Goal: Information Seeking & Learning: Learn about a topic

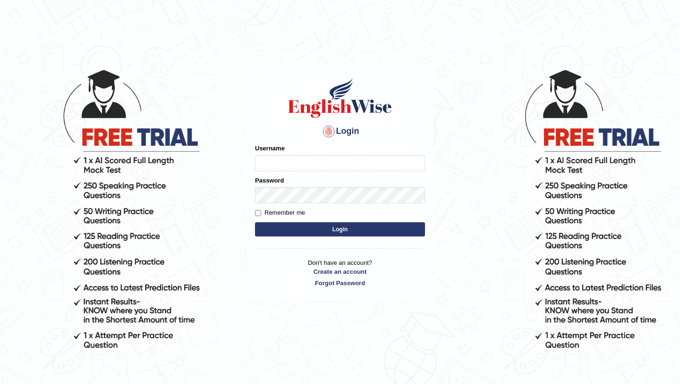
type input "Majuri123"
click at [347, 232] on button "Login" at bounding box center [340, 229] width 170 height 14
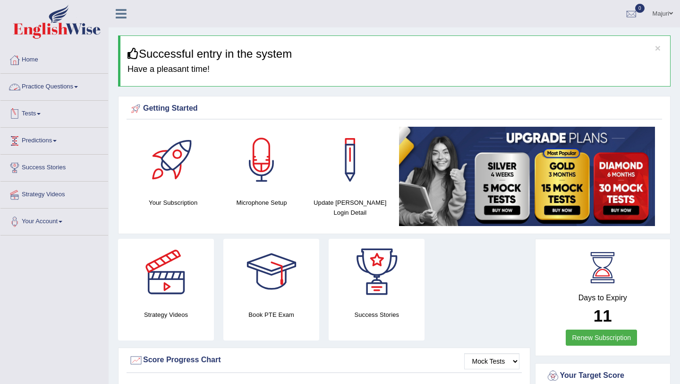
click at [48, 86] on link "Practice Questions" at bounding box center [54, 86] width 108 height 24
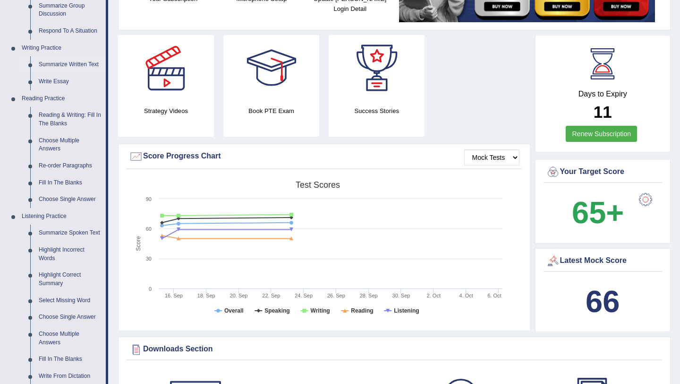
scroll to position [203, 0]
click at [58, 235] on link "Summarize Spoken Text" at bounding box center [69, 233] width 71 height 17
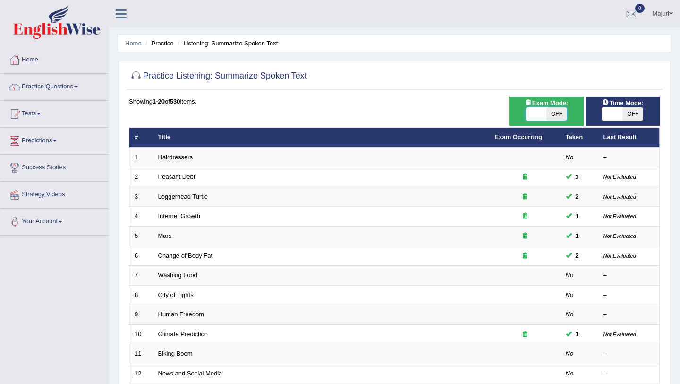
click at [543, 116] on span at bounding box center [536, 113] width 20 height 13
checkbox input "true"
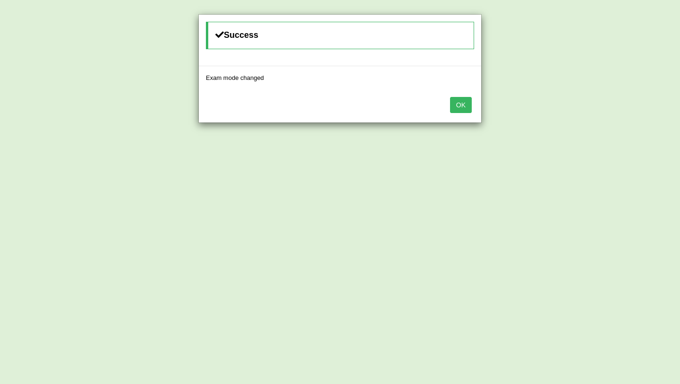
click at [464, 107] on button "OK" at bounding box center [461, 105] width 22 height 16
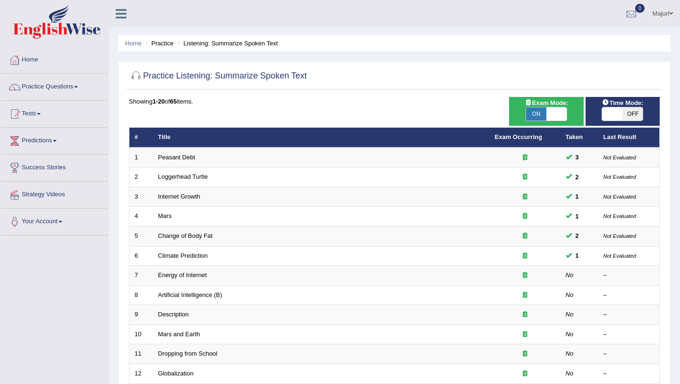
click at [617, 112] on span at bounding box center [612, 113] width 20 height 13
checkbox input "true"
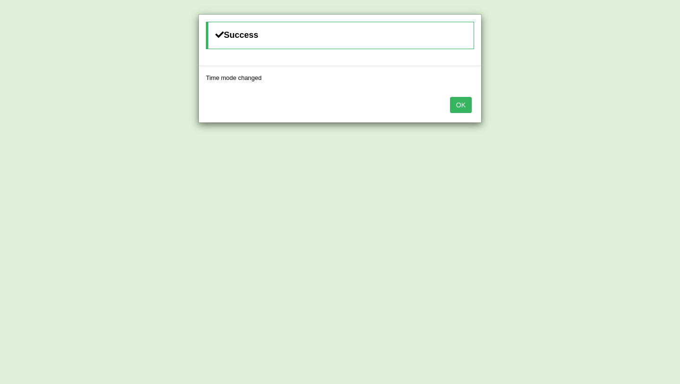
click at [460, 106] on button "OK" at bounding box center [461, 105] width 22 height 16
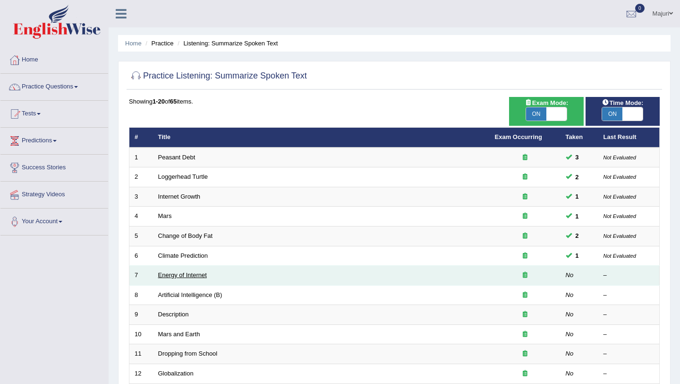
click at [188, 277] on link "Energy of Internet" at bounding box center [182, 274] width 49 height 7
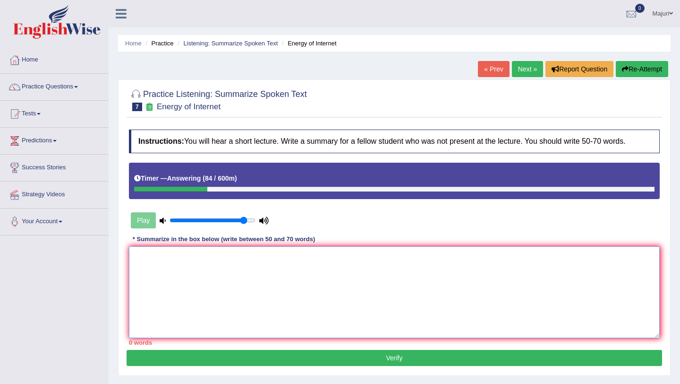
click at [223, 260] on textarea at bounding box center [394, 292] width 531 height 92
type textarea "The speaker provided a comprehensive overview of internet"
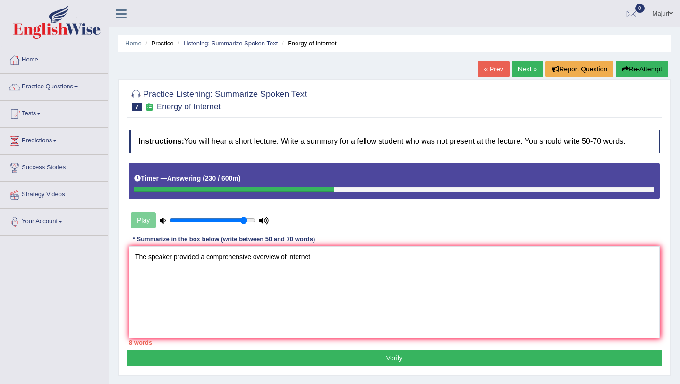
click at [261, 44] on link "Listening: Summarize Spoken Text" at bounding box center [230, 43] width 94 height 7
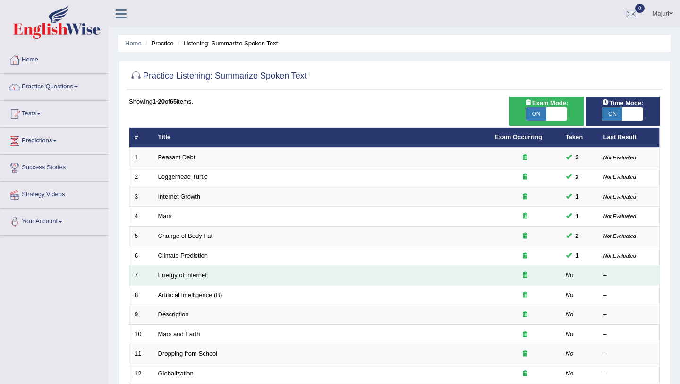
click at [172, 277] on link "Energy of Internet" at bounding box center [182, 274] width 49 height 7
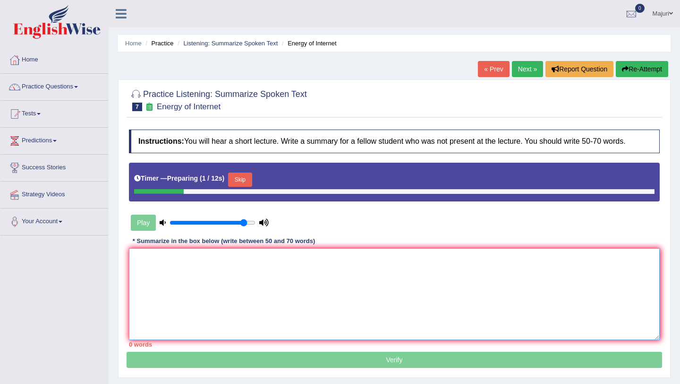
click at [226, 263] on textarea at bounding box center [394, 294] width 531 height 92
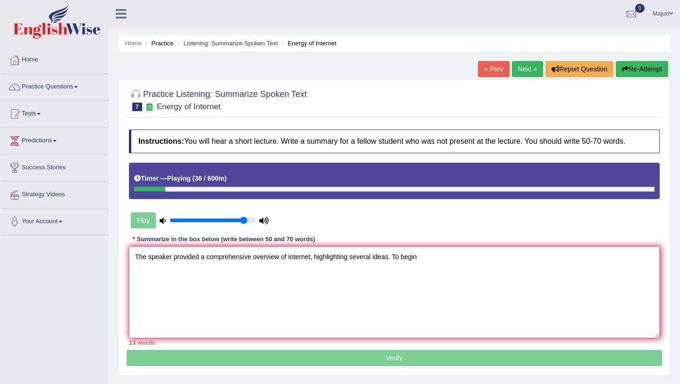
type textarea "The speaker provided a comprehensive overview of internet, highlighting several…"
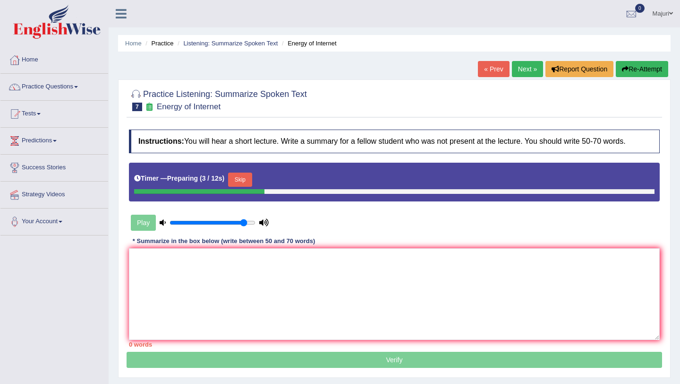
click at [241, 177] on button "Skip" at bounding box center [240, 179] width 24 height 14
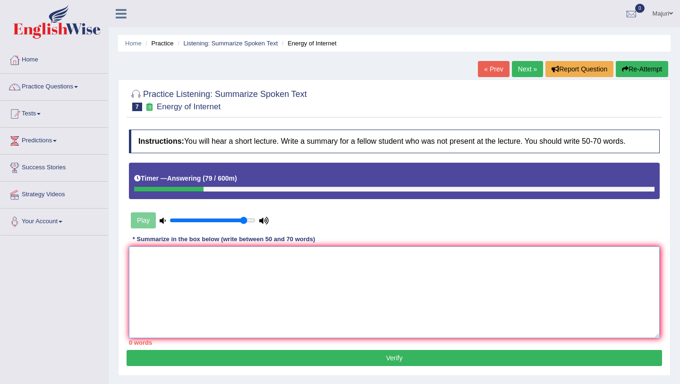
click at [205, 266] on textarea at bounding box center [394, 292] width 531 height 92
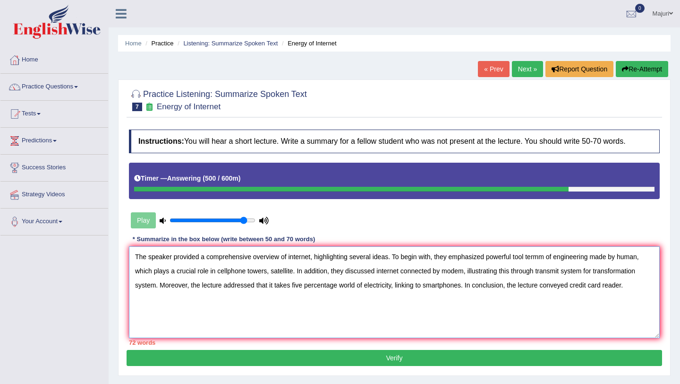
drag, startPoint x: 218, startPoint y: 272, endPoint x: 293, endPoint y: 271, distance: 75.6
click at [293, 271] on textarea "The speaker provided a comprehensive overview of internet, highlighting several…" at bounding box center [394, 292] width 531 height 92
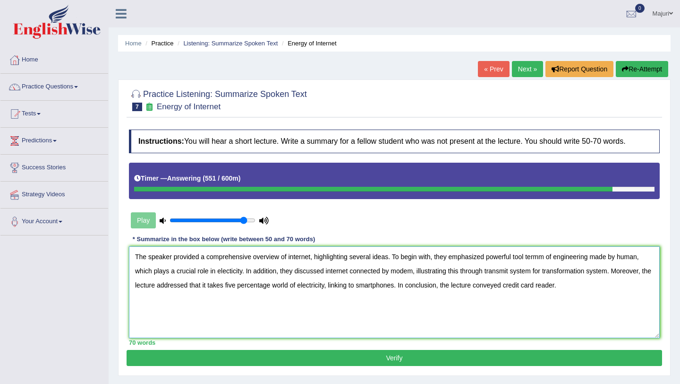
click at [593, 272] on textarea "The speaker provided a comprehensive overview of internet, highlighting several…" at bounding box center [394, 292] width 531 height 92
drag, startPoint x: 618, startPoint y: 272, endPoint x: 601, endPoint y: 267, distance: 18.1
click at [599, 270] on textarea "The speaker provided a comprehensive overview of internet, highlighting several…" at bounding box center [394, 292] width 531 height 92
click at [577, 273] on textarea "The speaker provided a comprehensive overview of internet, highlighting several…" at bounding box center [394, 292] width 531 height 92
type textarea "The speaker provided a comprehensive overview of internet, highlighting several…"
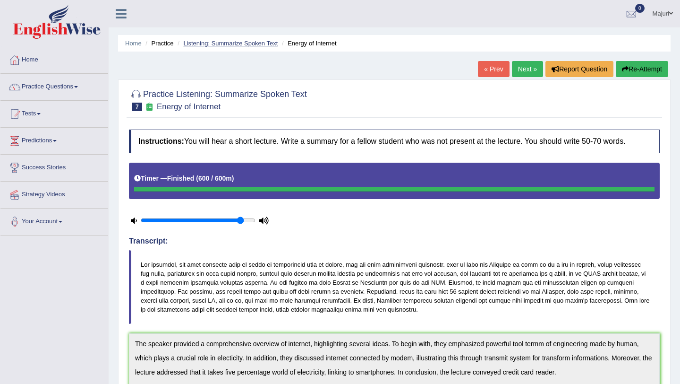
click at [259, 45] on link "Listening: Summarize Spoken Text" at bounding box center [230, 43] width 94 height 7
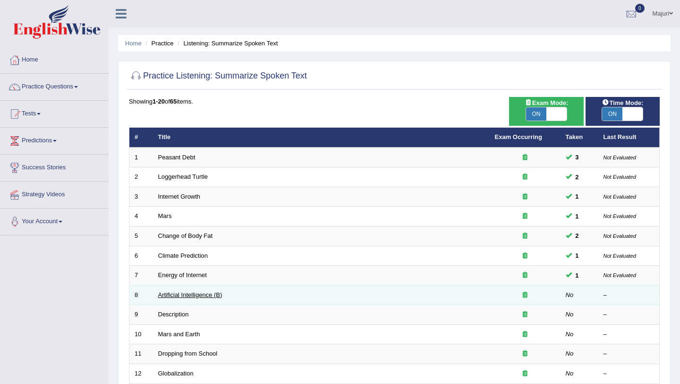
click at [180, 298] on link "Artificial Intelligence (B)" at bounding box center [190, 294] width 64 height 7
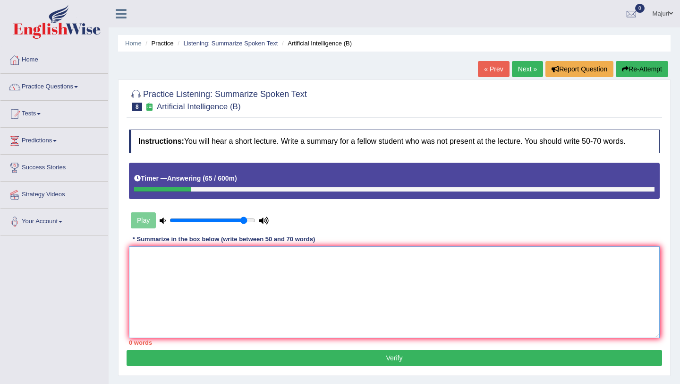
click at [198, 285] on textarea at bounding box center [394, 292] width 531 height 92
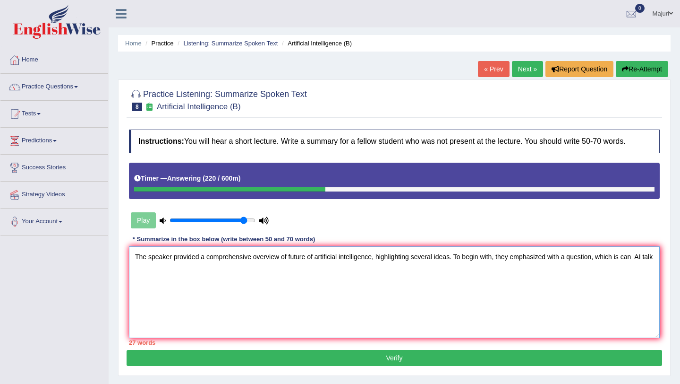
click at [319, 257] on textarea "The speaker provided a comprehensive overview of future of artificial intellige…" at bounding box center [394, 292] width 531 height 92
click at [343, 256] on textarea "The speaker provided a comprehensive overview of future of Artificial intellige…" at bounding box center [394, 292] width 531 height 92
click at [374, 257] on textarea "The speaker provided a comprehensive overview of future of Artificial Intellige…" at bounding box center [394, 292] width 531 height 92
click at [182, 276] on textarea "The speaker provided a comprehensive overview of future of Artificial Intellige…" at bounding box center [394, 292] width 531 height 92
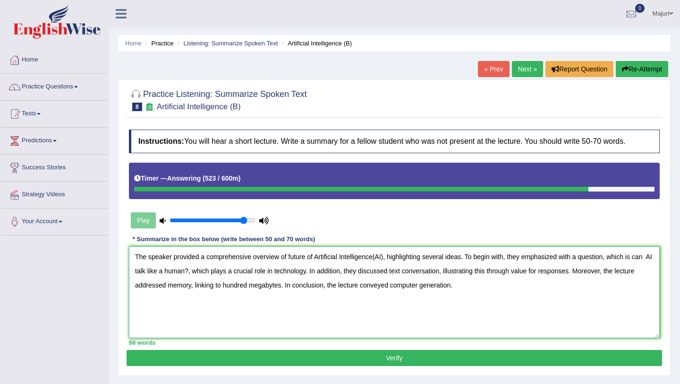
click at [540, 269] on textarea "The speaker provided a comprehensive overview of future of Artificial Intellige…" at bounding box center [394, 292] width 531 height 92
click at [560, 273] on textarea "The speaker provided a comprehensive overview of future of Artificial Intellige…" at bounding box center [394, 292] width 531 height 92
click at [581, 273] on textarea "The speaker provided a comprehensive overview of future of Artificial Intellige…" at bounding box center [394, 292] width 531 height 92
type textarea "The speaker provided a comprehensive overview of future of Artificial Intellige…"
click at [323, 357] on button "Verify" at bounding box center [395, 358] width 536 height 16
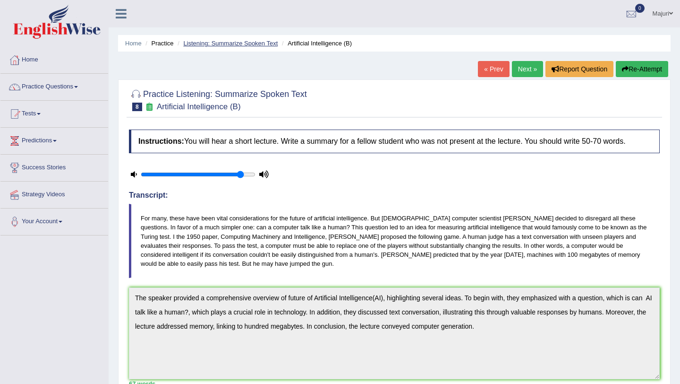
click at [226, 45] on link "Listening: Summarize Spoken Text" at bounding box center [230, 43] width 94 height 7
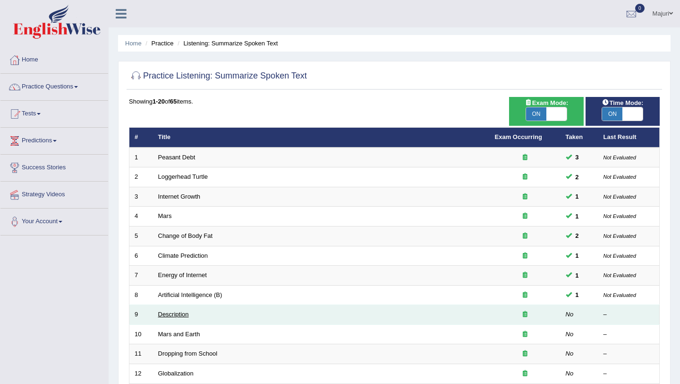
click at [164, 318] on link "Description" at bounding box center [173, 313] width 31 height 7
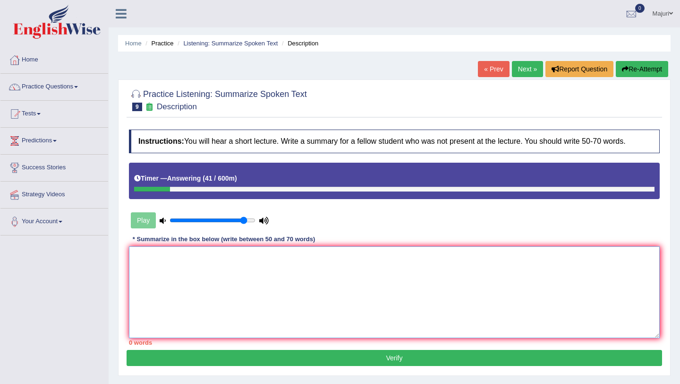
click at [176, 275] on textarea at bounding box center [394, 292] width 531 height 92
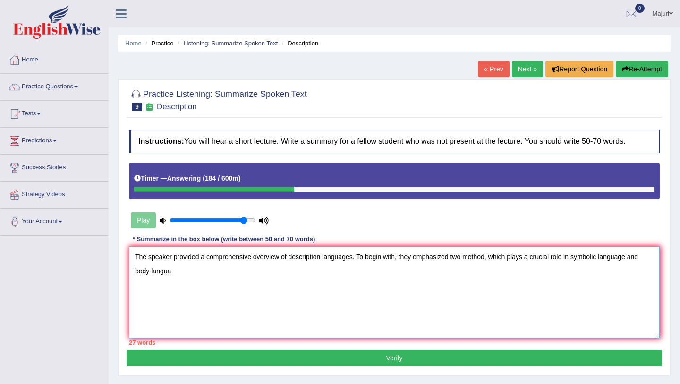
click at [602, 260] on textarea "The speaker provided a comprehensive overview of description languages. To begi…" at bounding box center [394, 292] width 531 height 92
drag, startPoint x: 213, startPoint y: 271, endPoint x: 161, endPoint y: 270, distance: 52.5
click at [161, 270] on textarea "The speaker provided a comprehensive overview of description languages. To begi…" at bounding box center [394, 292] width 531 height 92
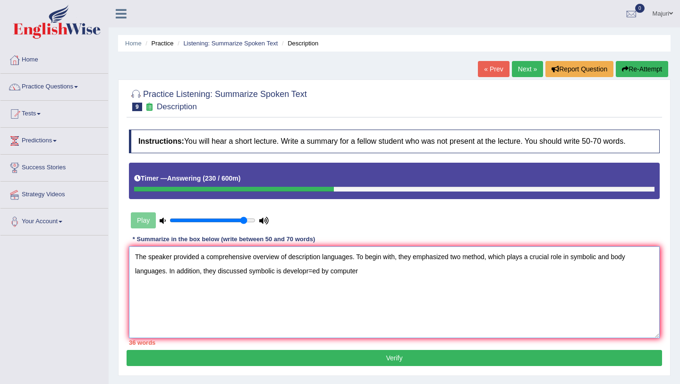
click at [313, 273] on textarea "The speaker provided a comprehensive overview of description languages. To begi…" at bounding box center [394, 292] width 531 height 92
click at [248, 271] on textarea "The speaker provided a comprehensive overview of description languages. To begi…" at bounding box center [394, 292] width 531 height 92
click at [266, 271] on textarea "The speaker provided a comprehensive overview of description languages. To begi…" at bounding box center [394, 292] width 531 height 92
click at [379, 278] on textarea "The speaker provided a comprehensive overview of description languages. To begi…" at bounding box center [394, 292] width 531 height 92
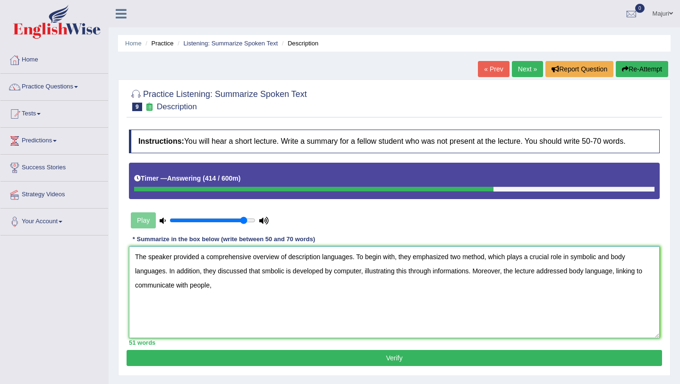
drag, startPoint x: 437, startPoint y: 271, endPoint x: 473, endPoint y: 273, distance: 36.4
click at [473, 273] on textarea "The speaker provided a comprehensive overview of description languages. To begi…" at bounding box center [394, 292] width 531 height 92
click at [257, 284] on textarea "The speaker provided a comprehensive overview of description languages. To begi…" at bounding box center [394, 292] width 531 height 92
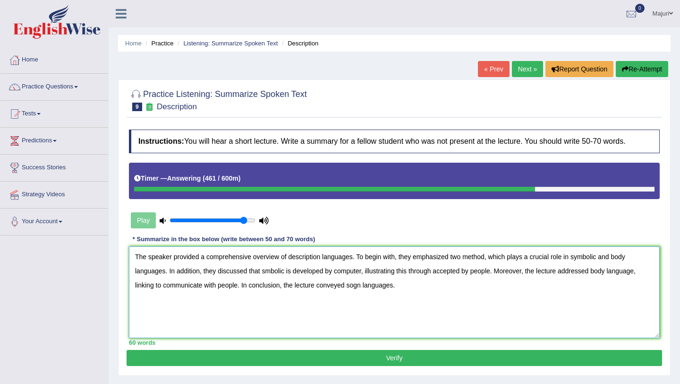
click at [355, 287] on textarea "The speaker provided a comprehensive overview of description languages. To begi…" at bounding box center [394, 292] width 531 height 92
click at [396, 288] on textarea "The speaker provided a comprehensive overview of description languages. To begi…" at bounding box center [394, 292] width 531 height 92
click at [432, 285] on textarea "The speaker provided a comprehensive overview of description languages. To begi…" at bounding box center [394, 292] width 531 height 92
click at [446, 284] on textarea "The speaker provided a comprehensive overview of description languages. To begi…" at bounding box center [394, 292] width 531 height 92
click at [462, 287] on textarea "The speaker provided a comprehensive overview of description languages. To begi…" at bounding box center [394, 292] width 531 height 92
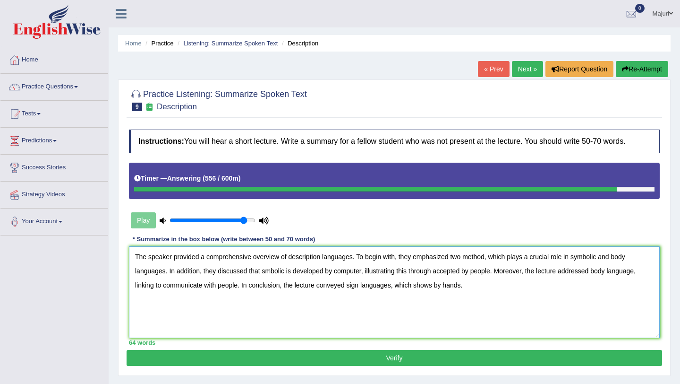
click at [394, 289] on textarea "The speaker provided a comprehensive overview of description languages. To begi…" at bounding box center [394, 292] width 531 height 92
type textarea "The speaker provided a comprehensive overview of description languages. To begi…"
click at [429, 358] on button "Verify" at bounding box center [395, 358] width 536 height 16
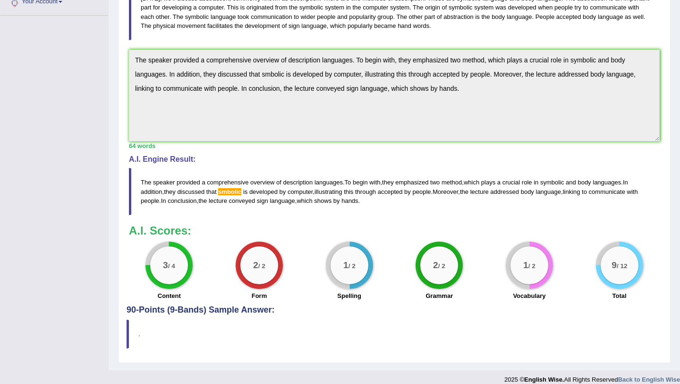
scroll to position [230, 0]
